Goal: Find specific page/section: Find specific page/section

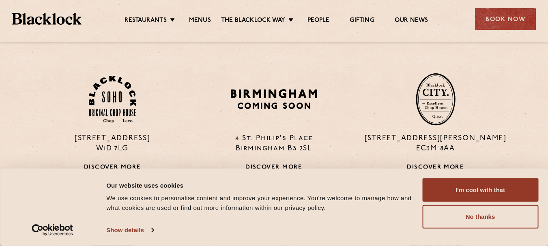
scroll to position [574, 0]
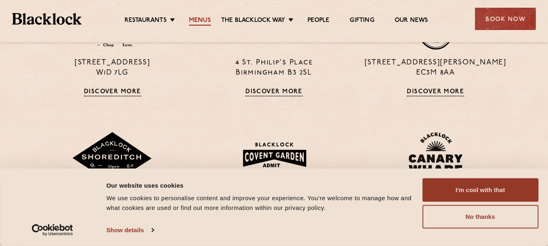
click at [200, 20] on link "Menus" at bounding box center [200, 21] width 22 height 9
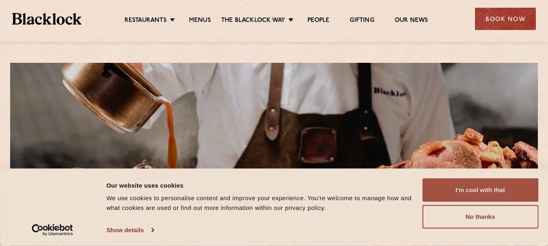
click at [458, 200] on button "I'm cool with that" at bounding box center [480, 190] width 116 height 24
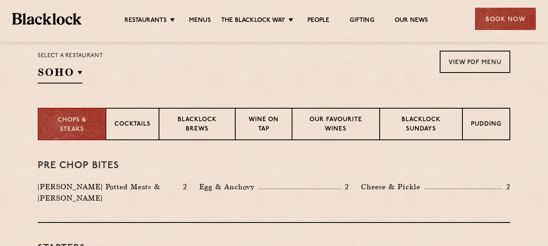
scroll to position [271, 0]
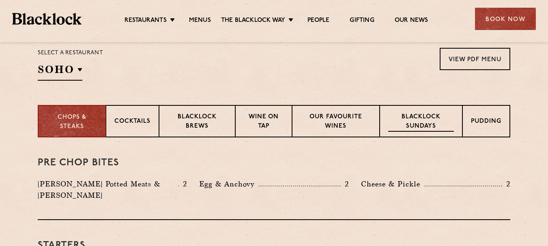
click at [435, 124] on p "Blacklock Sundays" at bounding box center [421, 122] width 66 height 19
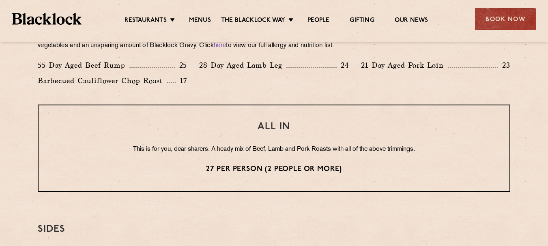
scroll to position [638, 0]
